Goal: Information Seeking & Learning: Learn about a topic

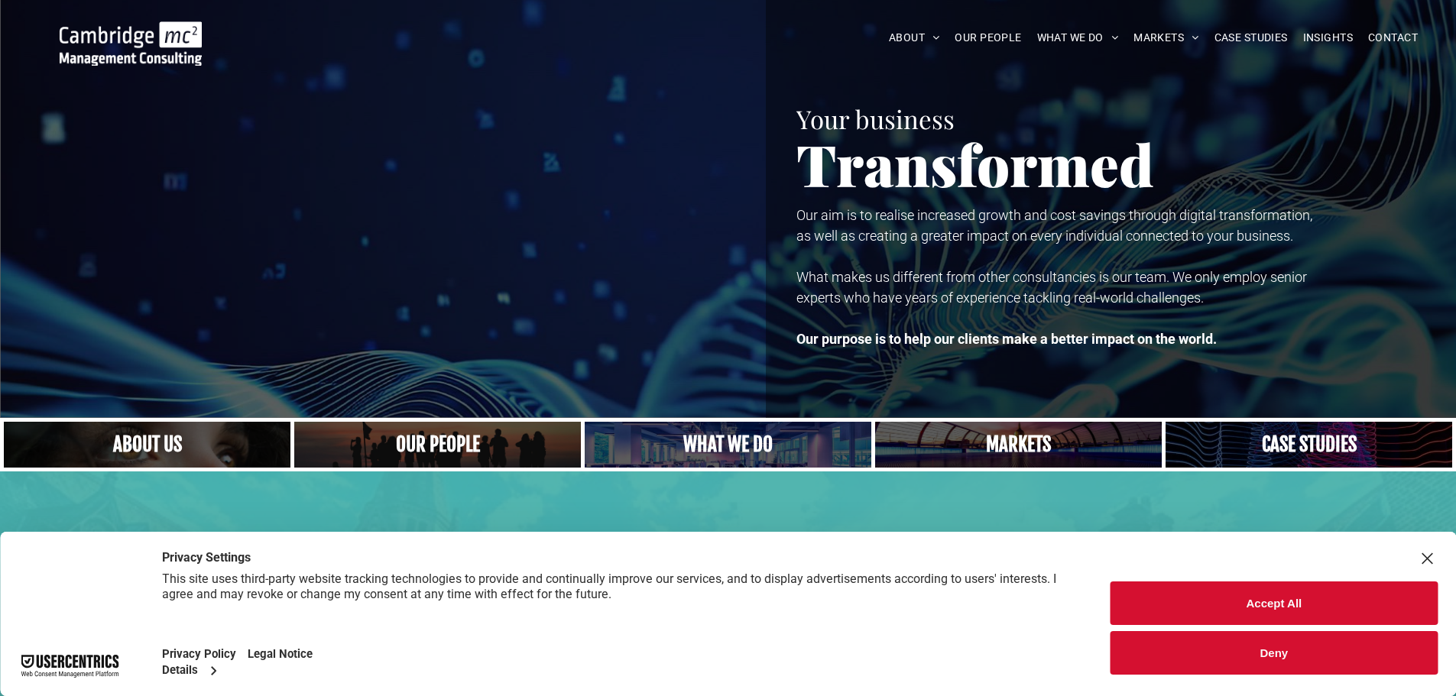
scroll to position [142, 0]
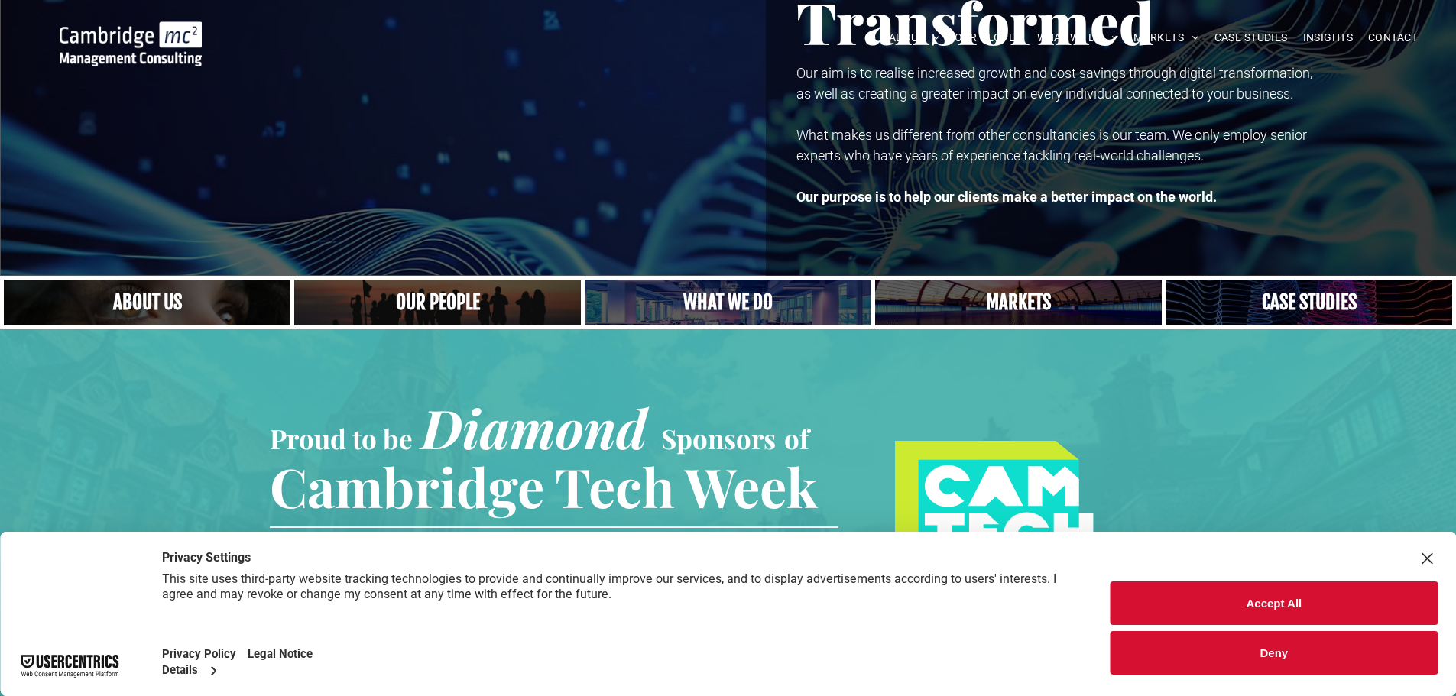
drag, startPoint x: 0, startPoint y: 0, endPoint x: 757, endPoint y: 289, distance: 810.0
click at [757, 289] on link "A yoga teacher lifting his whole body off the ground in the peacock pose" at bounding box center [728, 302] width 304 height 49
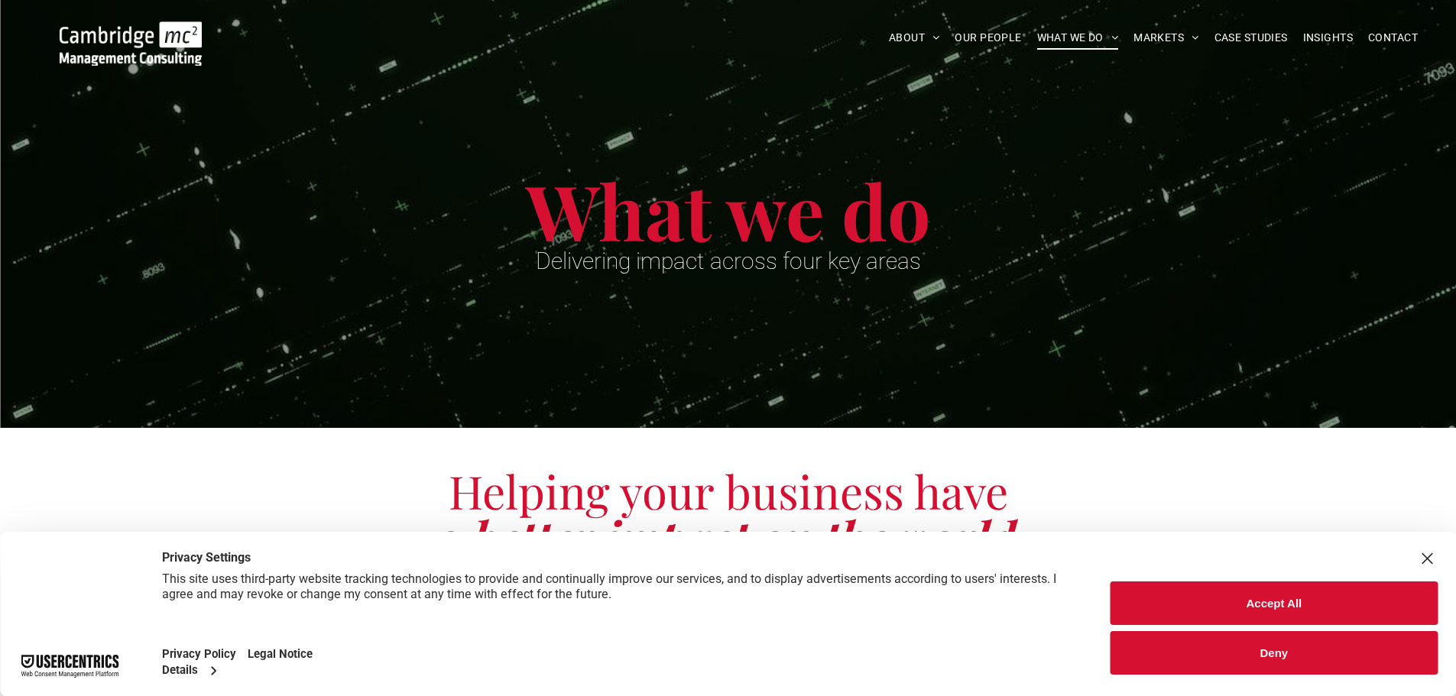
scroll to position [446, 0]
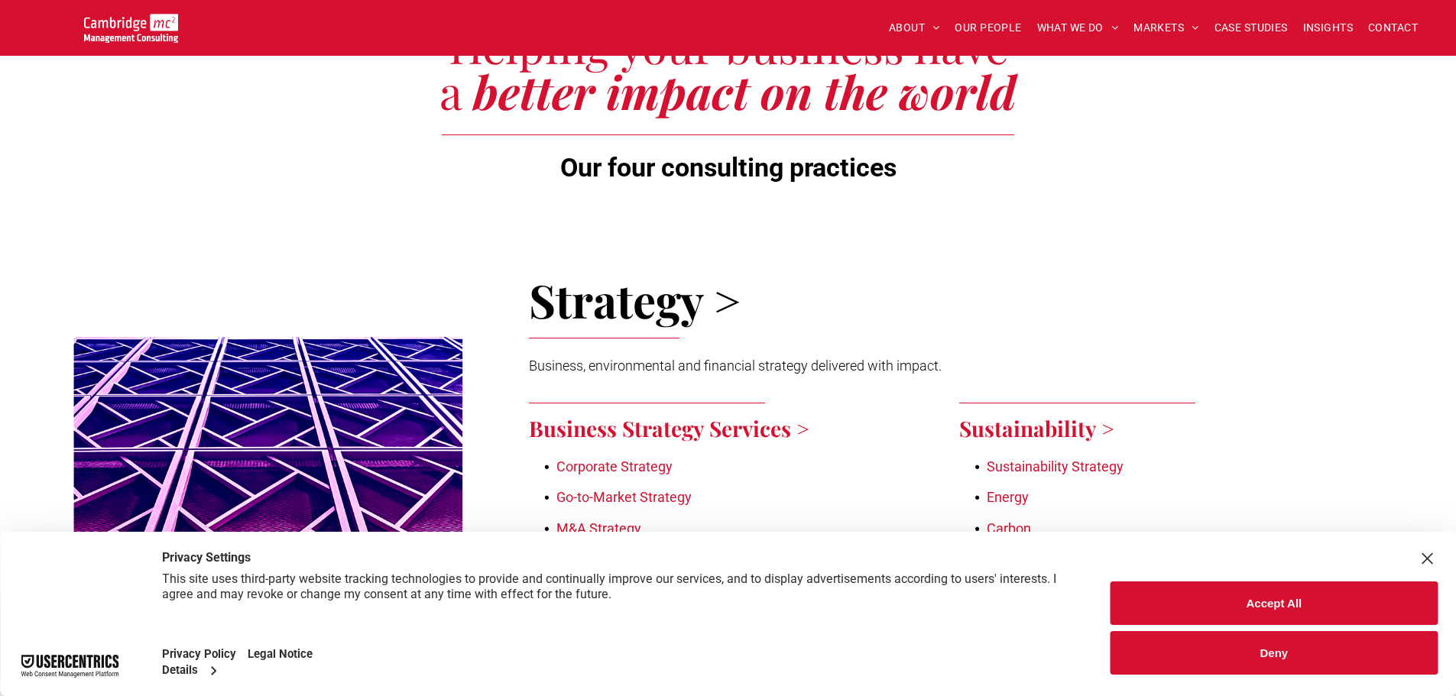
click at [1198, 591] on button "Accept All" at bounding box center [1274, 604] width 327 height 44
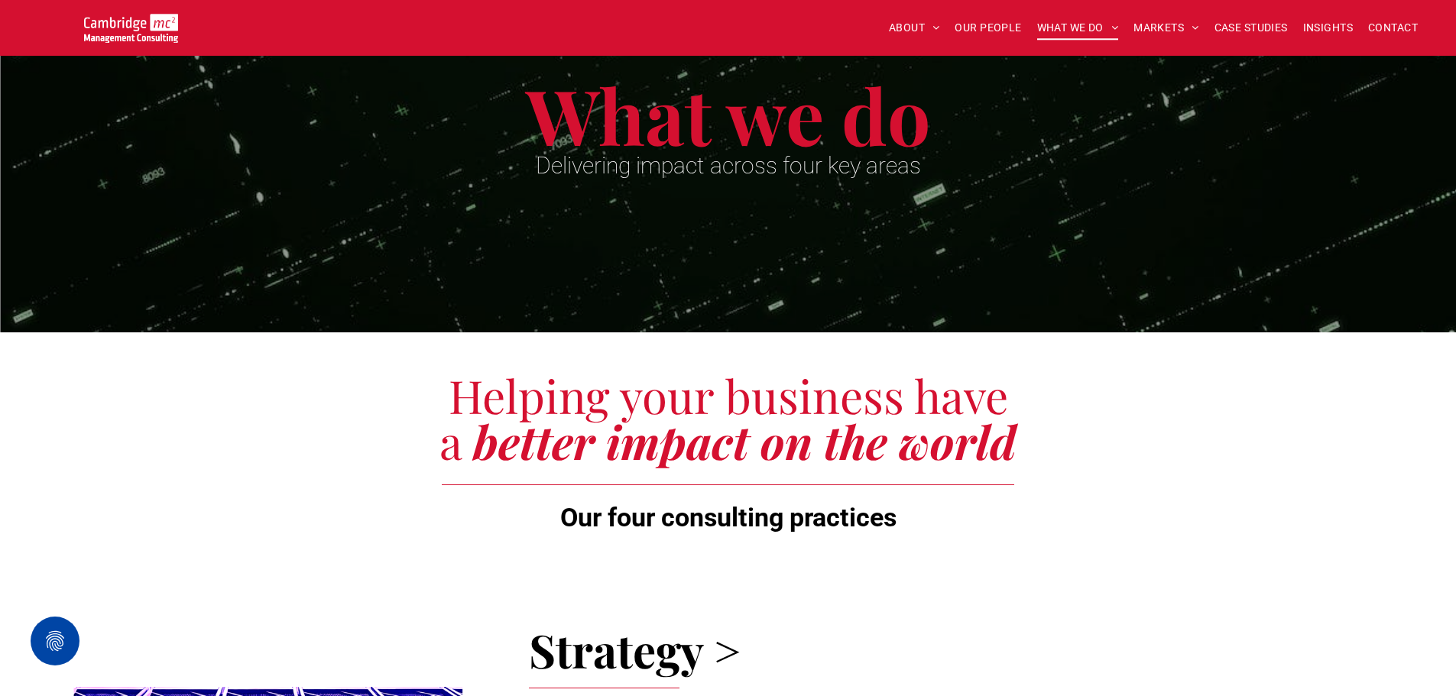
scroll to position [47, 0]
